Goal: Transaction & Acquisition: Book appointment/travel/reservation

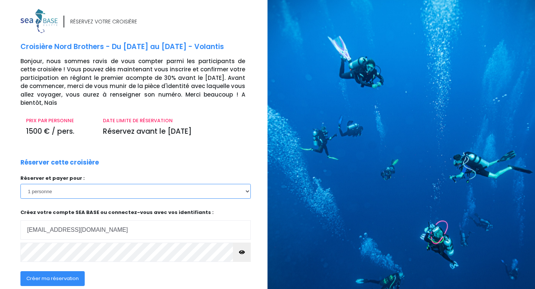
click at [164, 188] on select "1 personne 2 personnes" at bounding box center [135, 191] width 230 height 15
select select "2"
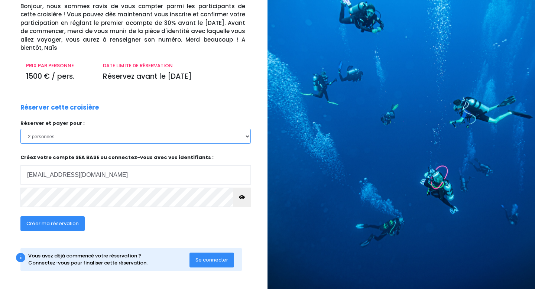
scroll to position [56, 0]
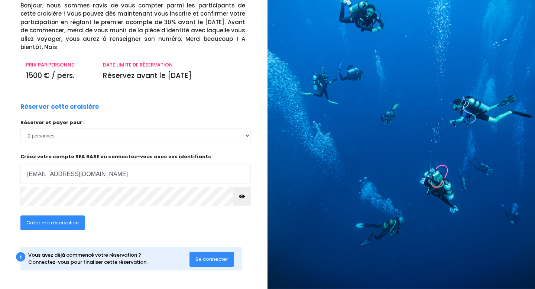
click at [53, 224] on span "Créer ma réservation" at bounding box center [52, 222] width 52 height 7
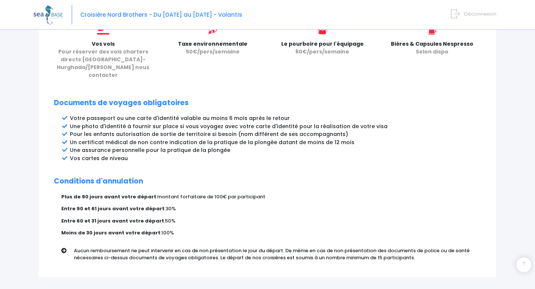
scroll to position [346, 0]
click at [316, 193] on p "Plus de 90 jours avant votre départ : montant forfaitaire de 100€ par participa…" at bounding box center [270, 196] width 419 height 7
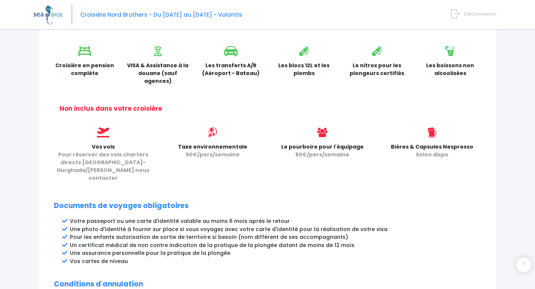
scroll to position [390, 0]
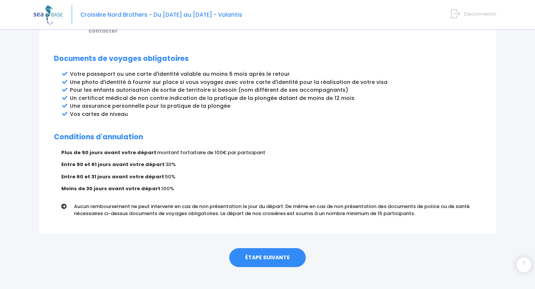
click at [280, 248] on link "ÉTAPE SUIVANTE" at bounding box center [267, 257] width 76 height 19
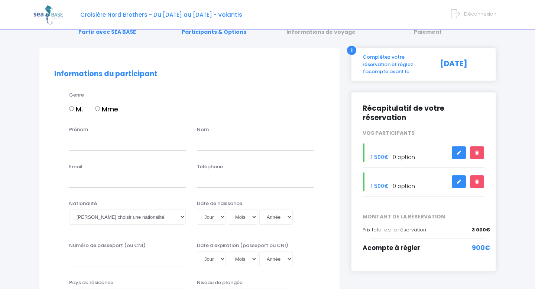
scroll to position [36, 0]
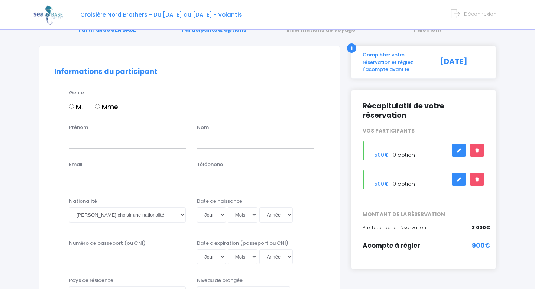
click at [71, 107] on input "M." at bounding box center [71, 106] width 5 height 5
radio input "true"
click at [86, 135] on input "Prénom" at bounding box center [127, 140] width 117 height 15
type input "[PERSON_NAME]"
type input "Bonnet"
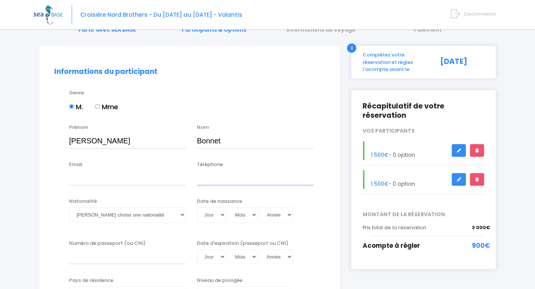
type input "0669471247"
click at [111, 183] on input "Email" at bounding box center [127, 177] width 117 height 15
type input "romainbonnet12@gmail.com"
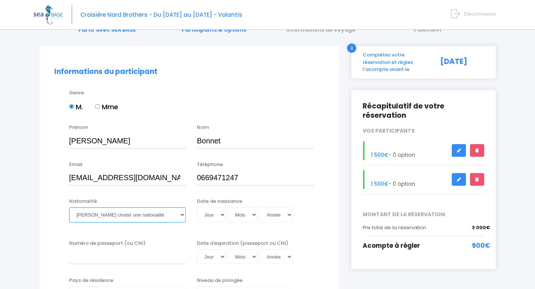
click at [104, 219] on select "Veuillez choisir une nationalité Afghane Albanaise Algerienne Allemande America…" at bounding box center [127, 214] width 117 height 15
select select "Française"
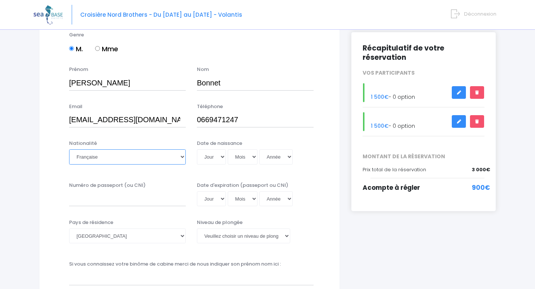
scroll to position [95, 0]
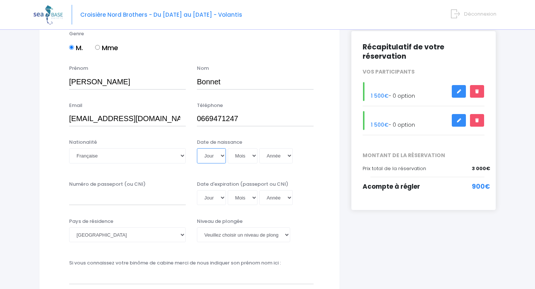
click at [216, 159] on select "Jour 01 02 03 04 05 06 07 08 09 10 11 12 13 14 15 16 17 18 19 20 21 22 23 24 25…" at bounding box center [211, 155] width 29 height 15
select select "07"
click at [249, 153] on select "Mois 01 02 03 04 05 06 07 08 09 10 11 12" at bounding box center [243, 155] width 30 height 15
select select "09"
click at [280, 158] on select "Année 2045 2044 2043 2042 2041 2040 2039 2038 2037 2036 2035 2034 2033 2032 203…" at bounding box center [275, 155] width 33 height 15
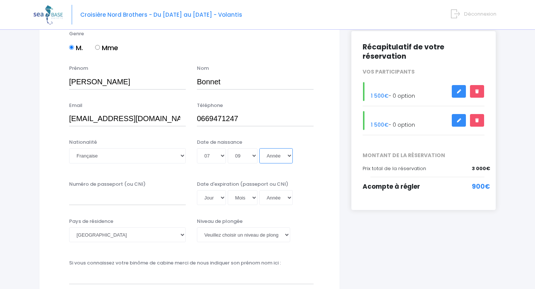
select select "1993"
type input "1993-09-07"
click at [134, 201] on input "Numéro de passeport (ou CNI)" at bounding box center [127, 197] width 117 height 15
type input "23AY43317"
click at [207, 192] on select "Jour 01 02 03 04 05 06 07 08 09 10 11 12 13 14 15 16 17 18 19 20 21 22 23 24 25…" at bounding box center [211, 197] width 29 height 15
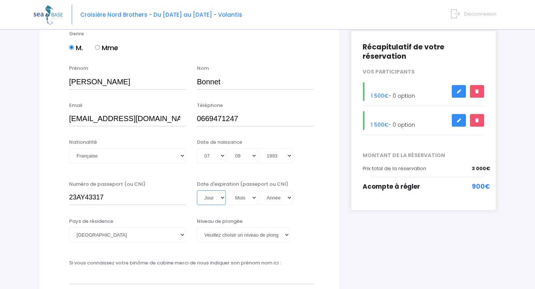
select select "28"
click at [254, 204] on select "Mois 01 02 03 04 05 06 07 08 09 10 11 12" at bounding box center [243, 197] width 30 height 15
select select "11"
click at [284, 201] on select "Année 2045 2044 2043 2042 2041 2040 2039 2038 2037 2036 2035 2034 2033 2032 203…" at bounding box center [275, 197] width 33 height 15
select select "2033"
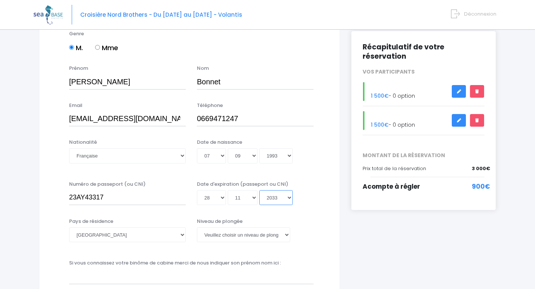
type input "2033-11-28"
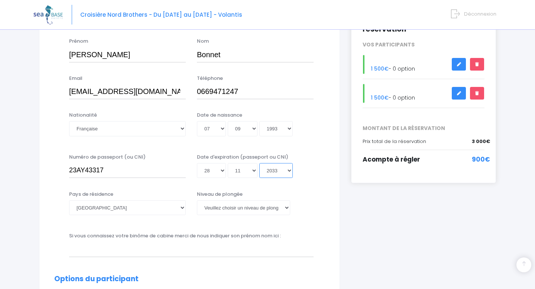
scroll to position [135, 0]
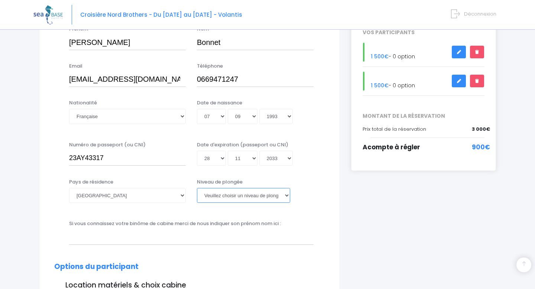
click at [244, 198] on select "Veuillez choisir un niveau de plongée Non plongeur Junior OW diver Adventure OW…" at bounding box center [243, 195] width 93 height 15
select select "PADI Advanced OW diver"
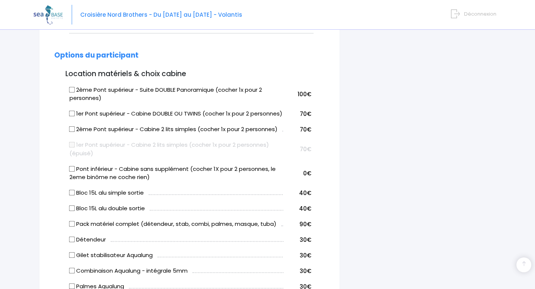
scroll to position [346, 0]
click at [72, 171] on input "Pont inférieur - Cabine sans supplément (cocher 1X pour 2 personnes, le 2eme bi…" at bounding box center [72, 168] width 6 height 6
checkbox input "true"
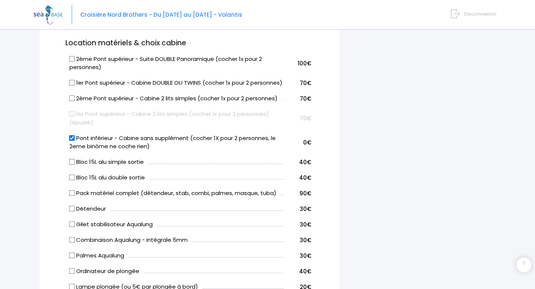
scroll to position [378, 0]
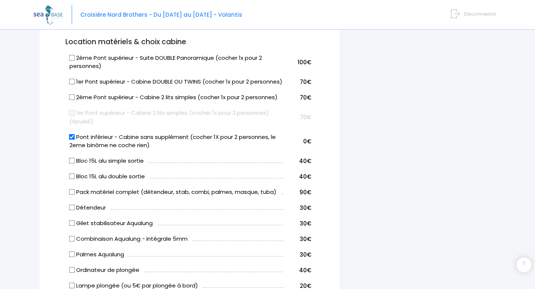
click at [71, 195] on input "Pack matériel complet (détendeur, stab, combi, palmes, masque, tuba)" at bounding box center [72, 192] width 6 height 6
checkbox input "true"
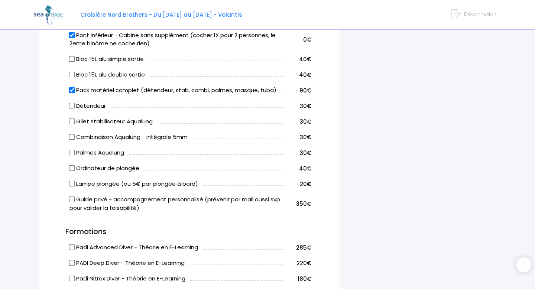
scroll to position [474, 0]
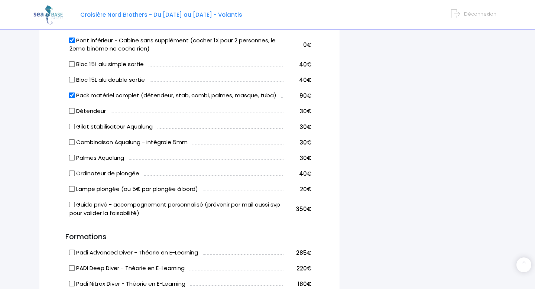
click at [70, 192] on input "Lampe plongée (ou 5€ par plongée à bord)" at bounding box center [72, 189] width 6 height 6
checkbox input "true"
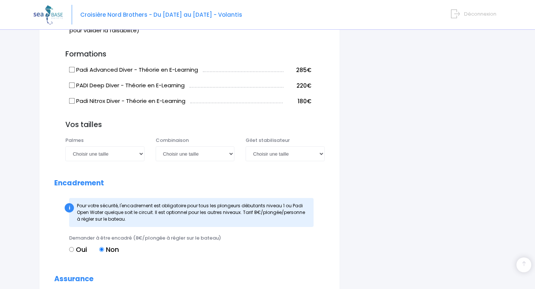
scroll to position [661, 0]
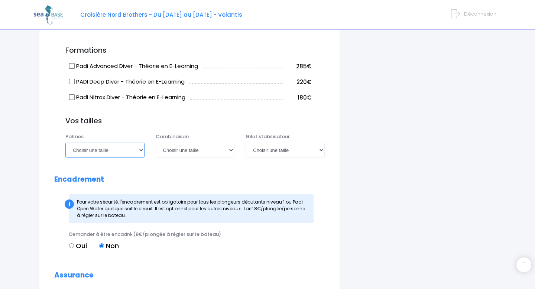
click at [79, 157] on select "Choisir une taille 36/37 38/39 40/41 42/43 44/45 46/47" at bounding box center [104, 150] width 79 height 15
select select "40/41"
click at [169, 156] on select "Choisir une taille XS S M ML L XL XXL" at bounding box center [195, 150] width 79 height 15
select select "S"
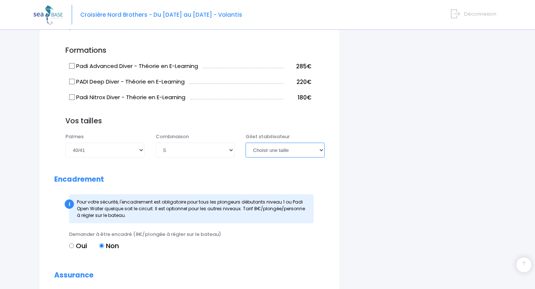
click at [281, 157] on select "Choisir une taille XXS XS S M ML L XL XXL" at bounding box center [284, 150] width 79 height 15
select select "S"
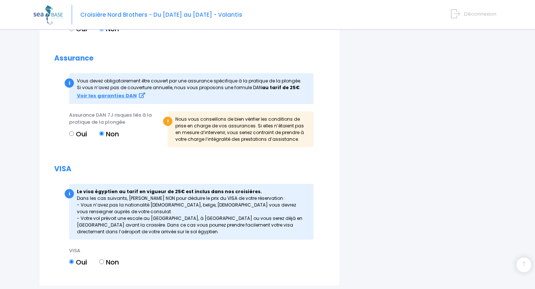
scroll to position [879, 0]
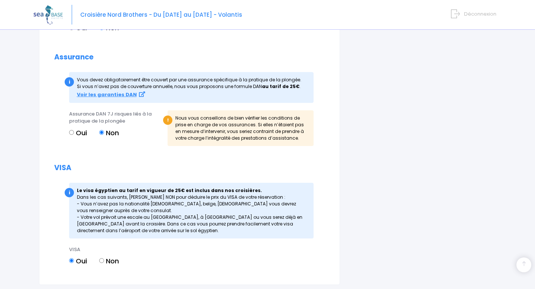
click at [74, 135] on input "Oui" at bounding box center [71, 132] width 5 height 5
radio input "true"
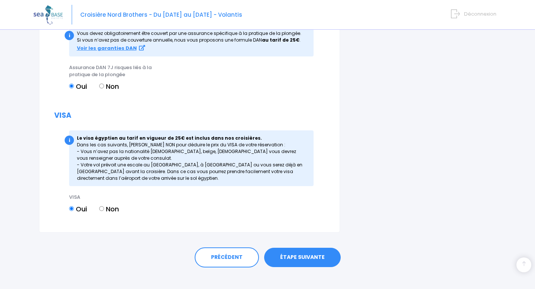
scroll to position [941, 0]
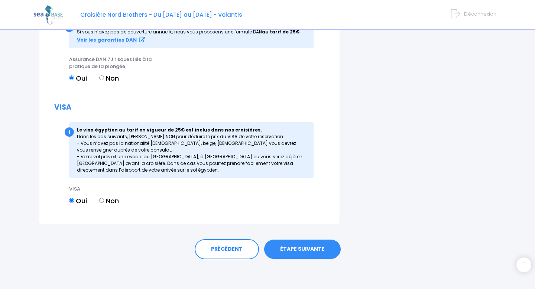
click at [104, 199] on input "Non" at bounding box center [101, 200] width 5 height 5
radio input "true"
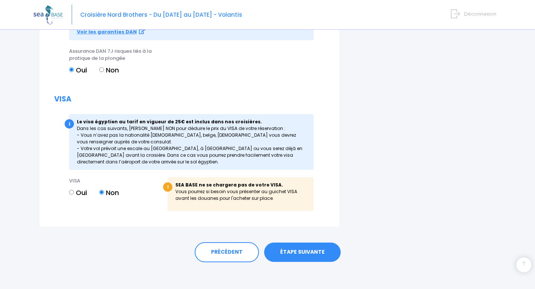
click at [314, 262] on link "ÉTAPE SUIVANTE" at bounding box center [302, 251] width 76 height 19
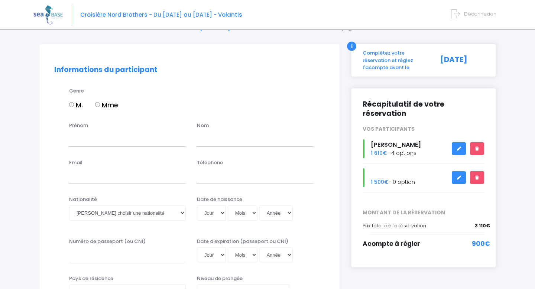
scroll to position [39, 0]
click at [71, 104] on input "M." at bounding box center [71, 104] width 5 height 5
radio input "true"
click at [91, 135] on input "Prénom" at bounding box center [127, 138] width 117 height 15
type input "Gauthier"
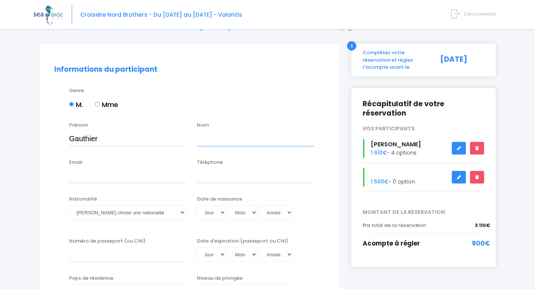
click at [230, 134] on input "text" at bounding box center [255, 138] width 117 height 15
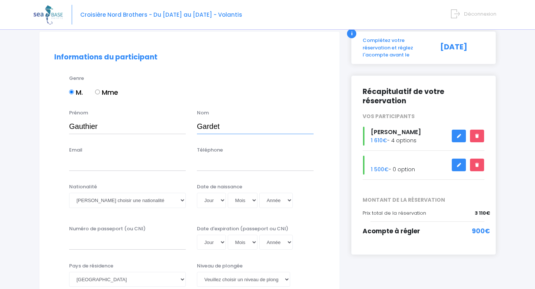
scroll to position [51, 0]
type input "Gardet"
click at [127, 164] on input "Email" at bounding box center [127, 163] width 117 height 15
type input "gauthiergardet@gmail.com"
click at [221, 169] on input "Téléphone" at bounding box center [255, 163] width 117 height 15
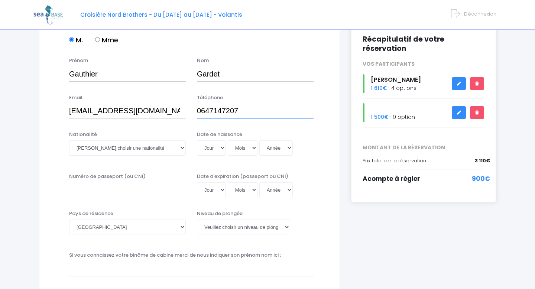
scroll to position [104, 0]
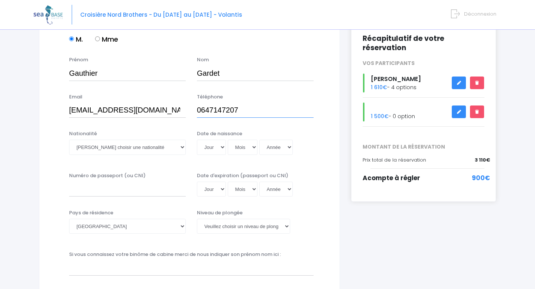
type input "0647147207"
click at [150, 144] on select "Veuillez choisir une nationalité Afghane Albanaise Algerienne Allemande America…" at bounding box center [127, 147] width 117 height 15
select select "Française"
click at [216, 143] on select "Jour 01 02 03 04 05 06 07 08 09 10 11 12 13 14 15 16 17 18 19 20 21 22 23 24 25…" at bounding box center [211, 147] width 29 height 15
select select "05"
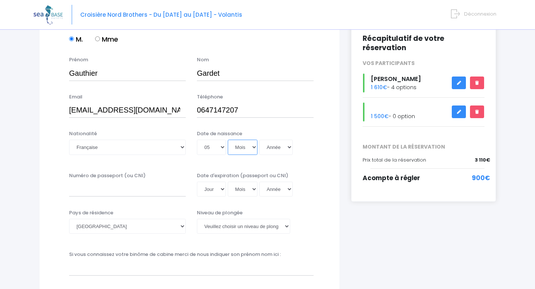
click at [242, 153] on select "Mois 01 02 03 04 05 06 07 08 09 10 11 12" at bounding box center [243, 147] width 30 height 15
select select "01"
click at [287, 147] on select "Année 2045 2044 2043 2042 2041 2040 2039 2038 2037 2036 2035 2034 2033 2032 203…" at bounding box center [275, 147] width 33 height 15
select select "1992"
type input "1992-01-05"
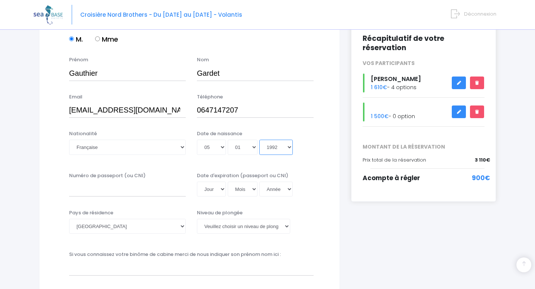
scroll to position [155, 0]
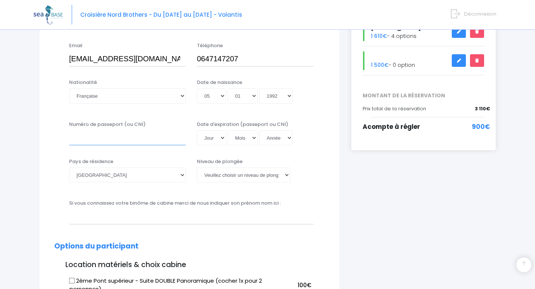
click at [152, 142] on input "Numéro de passeport (ou CNI)" at bounding box center [127, 137] width 117 height 15
type input "22HA68151"
click at [213, 135] on select "Jour 01 02 03 04 05 06 07 08 09 10 11 12 13 14 15 16 17 18 19 20 21 22 23 24 25…" at bounding box center [211, 137] width 29 height 15
select select "27"
click at [252, 144] on select "Mois 01 02 03 04 05 06 07 08 09 10 11 12" at bounding box center [243, 137] width 30 height 15
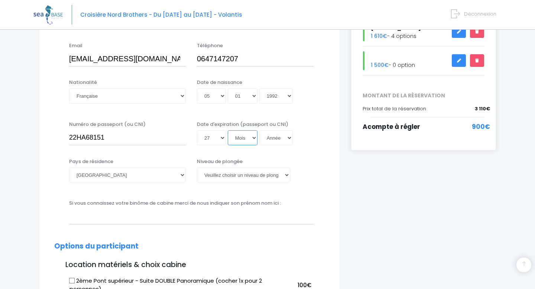
select select "09"
click at [287, 138] on select "Année 2045 2044 2043 2042 2041 2040 2039 2038 2037 2036 2035 2034 2033 2032 203…" at bounding box center [275, 137] width 33 height 15
select select "2032"
type input "2032-09-27"
click at [241, 176] on select "Veuillez choisir un niveau de plongée Non plongeur Junior OW diver Adventure OW…" at bounding box center [243, 174] width 93 height 15
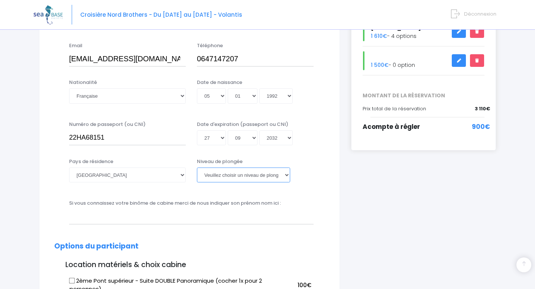
select select "PADI Open Water diver"
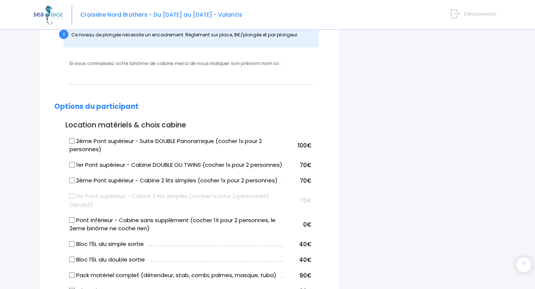
scroll to position [333, 0]
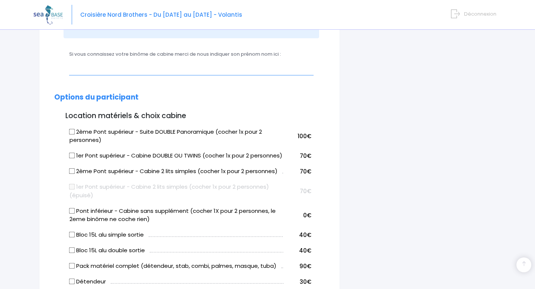
click at [184, 68] on input "text" at bounding box center [191, 67] width 244 height 15
type input "G"
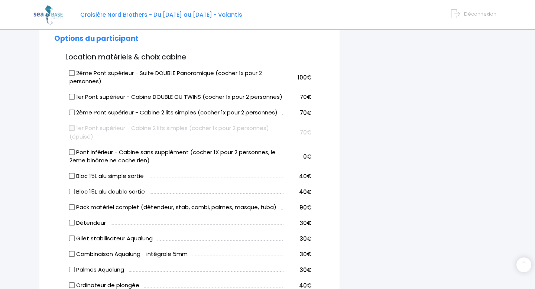
scroll to position [399, 0]
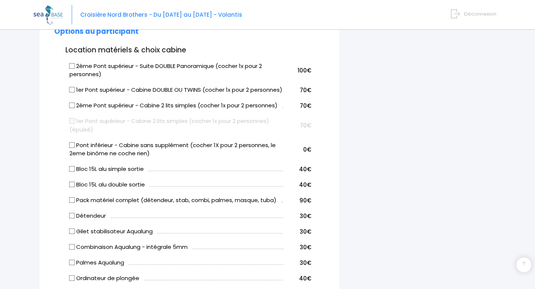
type input "[PERSON_NAME]"
click at [72, 148] on input "Pont inférieur - Cabine sans supplément (cocher 1X pour 2 personnes, le 2eme bi…" at bounding box center [72, 145] width 6 height 6
checkbox input "true"
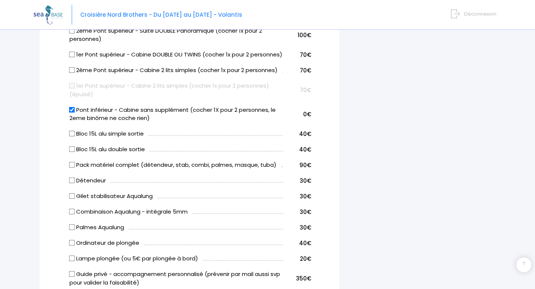
scroll to position [440, 0]
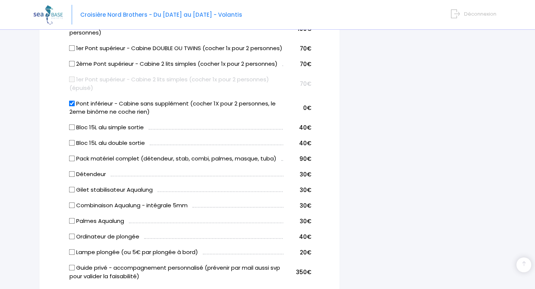
click at [71, 163] on label "Pack matériel complet (détendeur, stab, combi, palmes, masque, tuba)" at bounding box center [172, 158] width 207 height 9
click at [71, 161] on input "Pack matériel complet (détendeur, stab, combi, palmes, masque, tuba)" at bounding box center [72, 159] width 6 height 6
checkbox input "true"
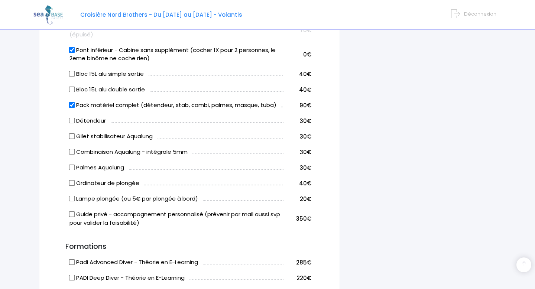
scroll to position [494, 0]
click at [72, 201] on input "Lampe plongée (ou 5€ par plongée à bord)" at bounding box center [72, 198] width 6 height 6
checkbox input "true"
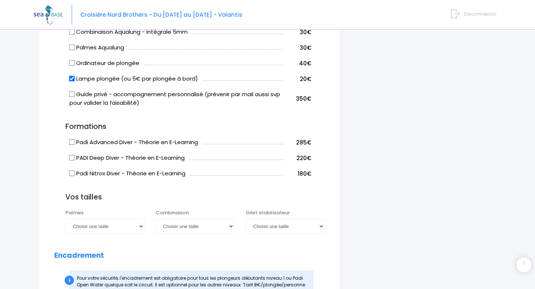
scroll to position [614, 0]
click at [72, 145] on input "Padi Advanced Diver - Théorie en E-Learning" at bounding box center [72, 142] width 6 height 6
checkbox input "true"
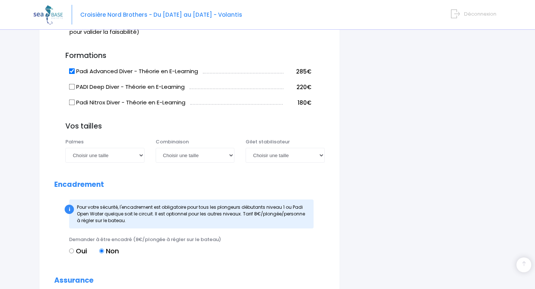
scroll to position [716, 0]
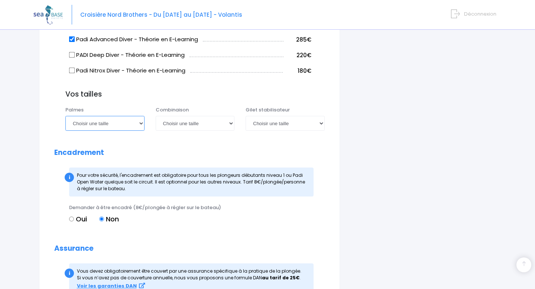
click at [104, 131] on select "Choisir une taille 36/37 38/39 40/41 42/43 44/45 46/47" at bounding box center [104, 123] width 79 height 15
select select "40/41"
click at [186, 131] on select "Choisir une taille XS S M ML L XL XXL" at bounding box center [195, 123] width 79 height 15
select select "S"
click at [265, 131] on select "Choisir une taille XXS XS S M ML L XL XXL" at bounding box center [284, 123] width 79 height 15
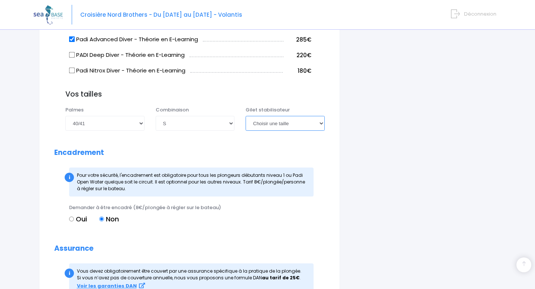
select select "S"
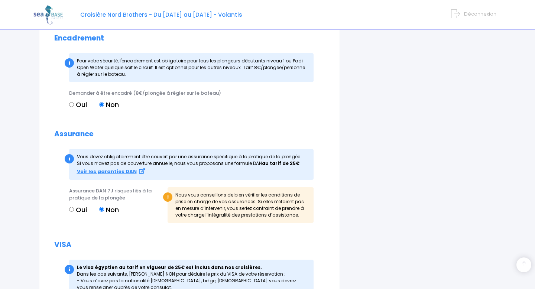
scroll to position [831, 0]
click at [71, 109] on label "Oui" at bounding box center [78, 104] width 18 height 10
click at [71, 107] on input "Oui" at bounding box center [71, 104] width 5 height 5
radio input "true"
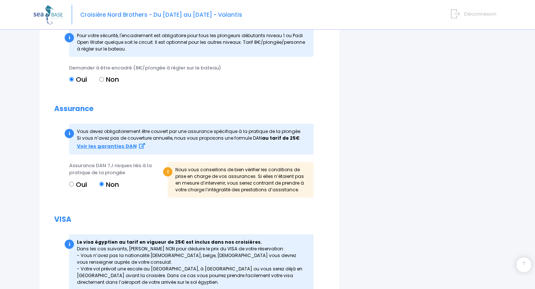
click at [112, 84] on label "Non" at bounding box center [109, 79] width 20 height 10
click at [104, 82] on input "Non" at bounding box center [101, 79] width 5 height 5
radio input "true"
click at [109, 84] on label "Non" at bounding box center [109, 79] width 20 height 10
click at [104, 82] on input "Non" at bounding box center [101, 79] width 5 height 5
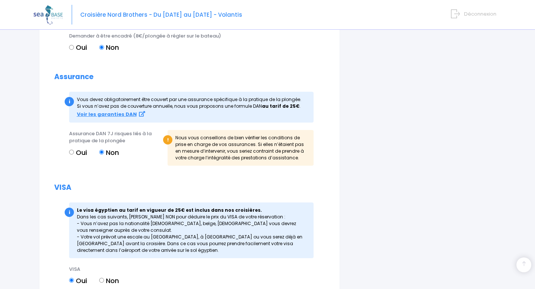
scroll to position [900, 0]
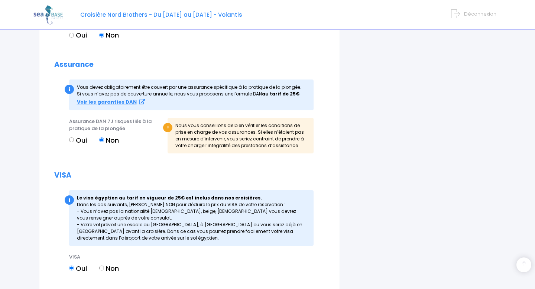
click at [79, 145] on label "Oui" at bounding box center [78, 140] width 18 height 10
click at [74, 142] on input "Oui" at bounding box center [71, 139] width 5 height 5
radio input "true"
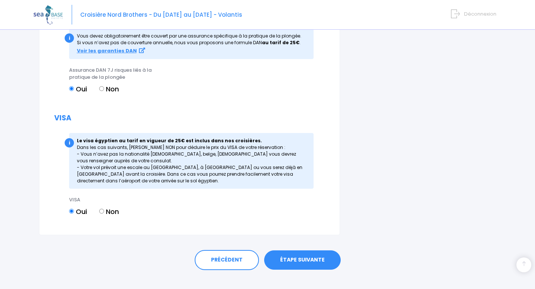
scroll to position [970, 0]
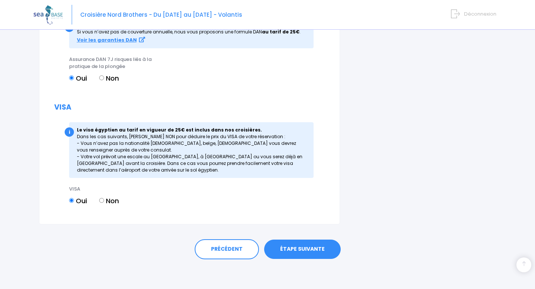
click at [99, 196] on label "Non" at bounding box center [109, 201] width 20 height 10
click at [99, 198] on input "Non" at bounding box center [101, 200] width 5 height 5
radio input "true"
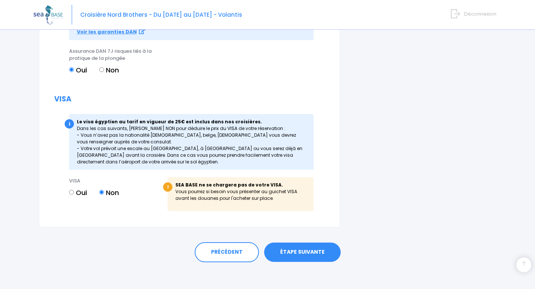
click at [75, 197] on label "Oui" at bounding box center [78, 192] width 18 height 10
click at [74, 195] on input "Oui" at bounding box center [71, 192] width 5 height 5
radio input "true"
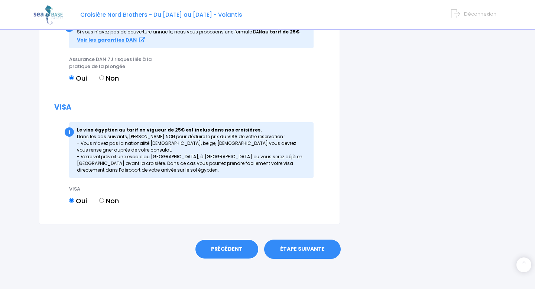
click at [216, 246] on link "PRÉCÉDENT" at bounding box center [227, 249] width 64 height 20
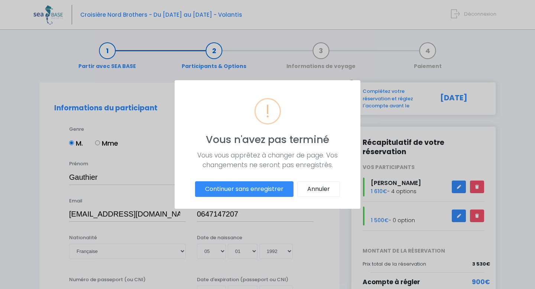
scroll to position [0, 0]
click at [319, 189] on button "Annuler" at bounding box center [318, 189] width 43 height 16
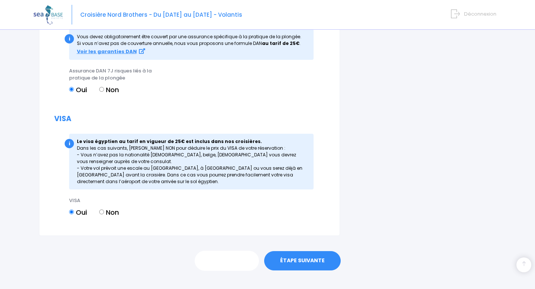
scroll to position [951, 0]
click at [105, 216] on label "Non" at bounding box center [109, 212] width 20 height 10
click at [104, 214] on input "Non" at bounding box center [101, 211] width 5 height 5
radio input "true"
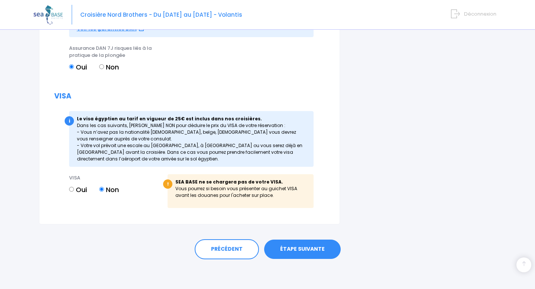
scroll to position [981, 0]
click at [312, 255] on link "ÉTAPE SUIVANTE" at bounding box center [302, 248] width 76 height 19
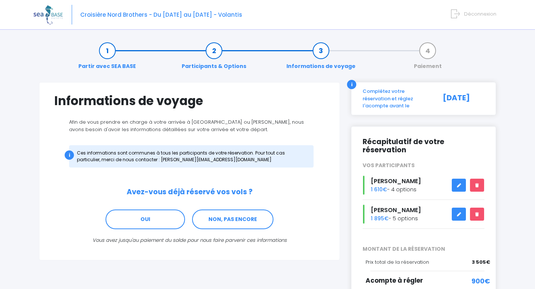
scroll to position [26, 0]
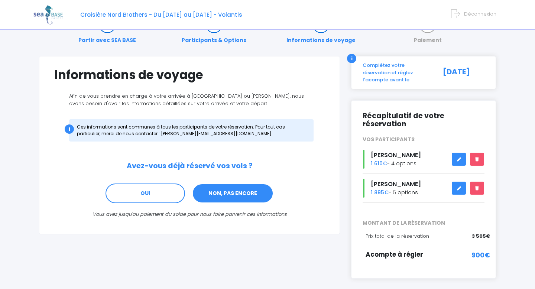
click at [243, 199] on link "NON, PAS ENCORE" at bounding box center [232, 193] width 81 height 20
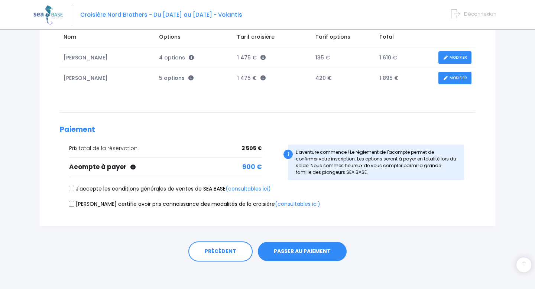
scroll to position [130, 0]
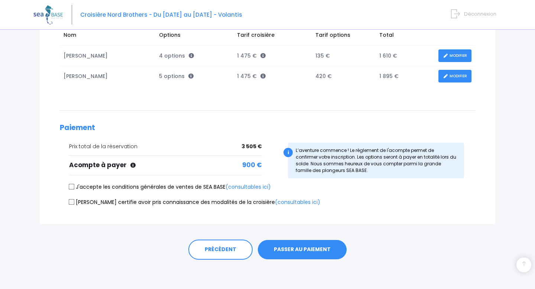
click at [72, 186] on input "J'accepte les conditions générales de ventes de SEA BASE (consultables ici)" at bounding box center [72, 187] width 6 height 6
checkbox input "true"
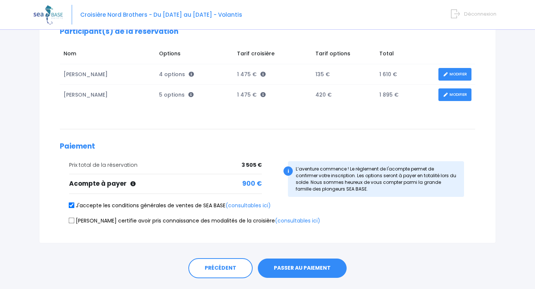
click at [167, 221] on label "Je certifie avoir pris connaissance des modalités de la croisière (consultables…" at bounding box center [194, 221] width 251 height 8
click at [75, 221] on input "Je certifie avoir pris connaissance des modalités de la croisière (consultables…" at bounding box center [72, 220] width 6 height 6
checkbox input "true"
click at [321, 263] on button "PASSER AU PAIEMENT" at bounding box center [302, 267] width 89 height 19
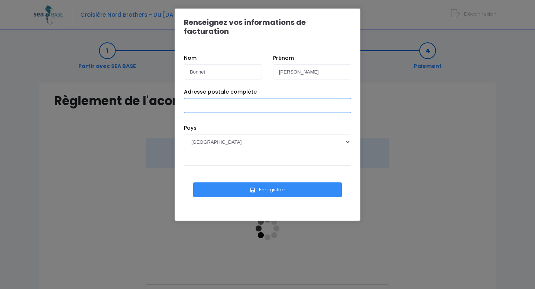
click at [237, 98] on input "Adresse postale complète" at bounding box center [267, 105] width 167 height 15
type input "[STREET_ADDRESS][PERSON_NAME]"
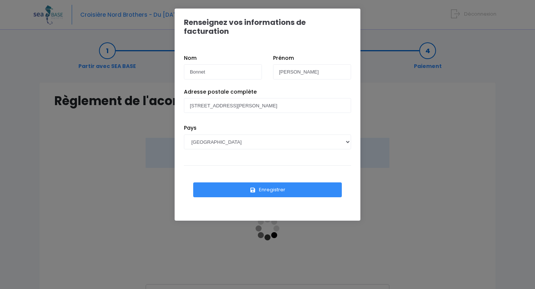
click at [262, 182] on button "Enregistrer" at bounding box center [267, 189] width 148 height 15
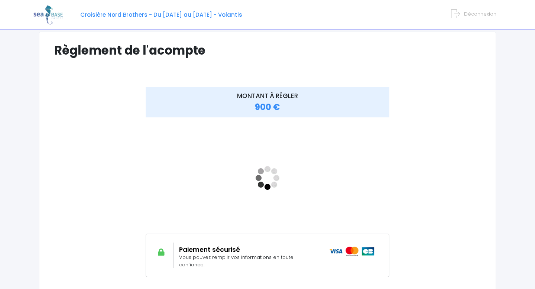
scroll to position [51, 0]
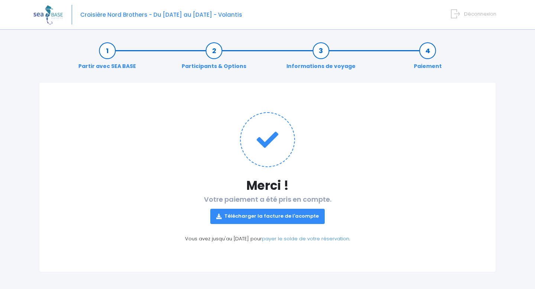
click at [267, 212] on link "Télécharger la facture de l'acompte" at bounding box center [267, 216] width 114 height 15
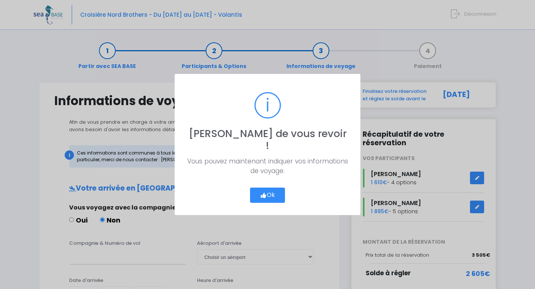
click at [263, 196] on button "Ok" at bounding box center [267, 195] width 35 height 16
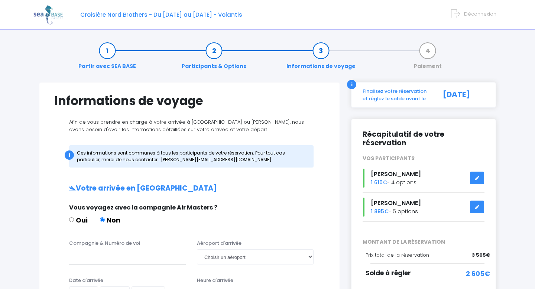
click at [112, 50] on link "Partir avec SEA BASE" at bounding box center [107, 58] width 65 height 23
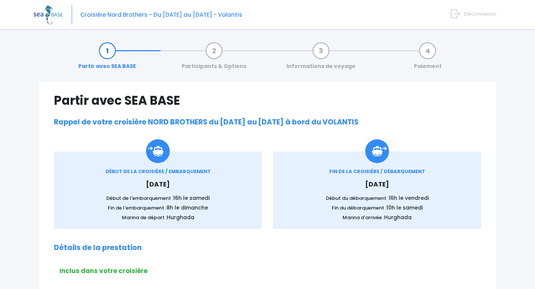
click at [215, 49] on link "Participants & Options" at bounding box center [214, 58] width 72 height 23
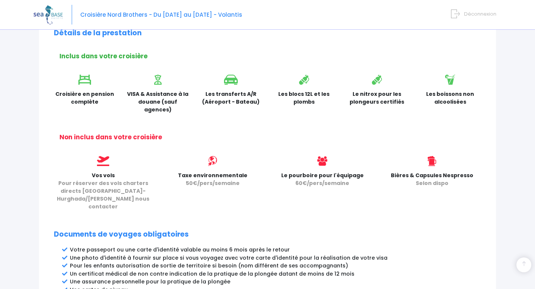
scroll to position [213, 0]
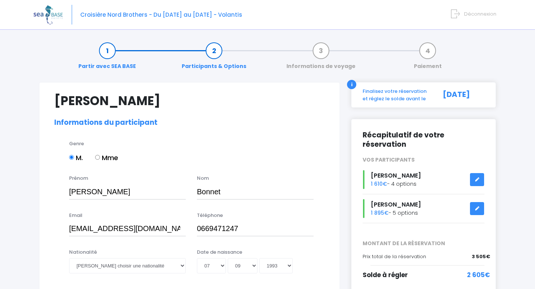
select select "PADI Advanced OW diver"
select select "40/41"
select select "S"
